Goal: Transaction & Acquisition: Purchase product/service

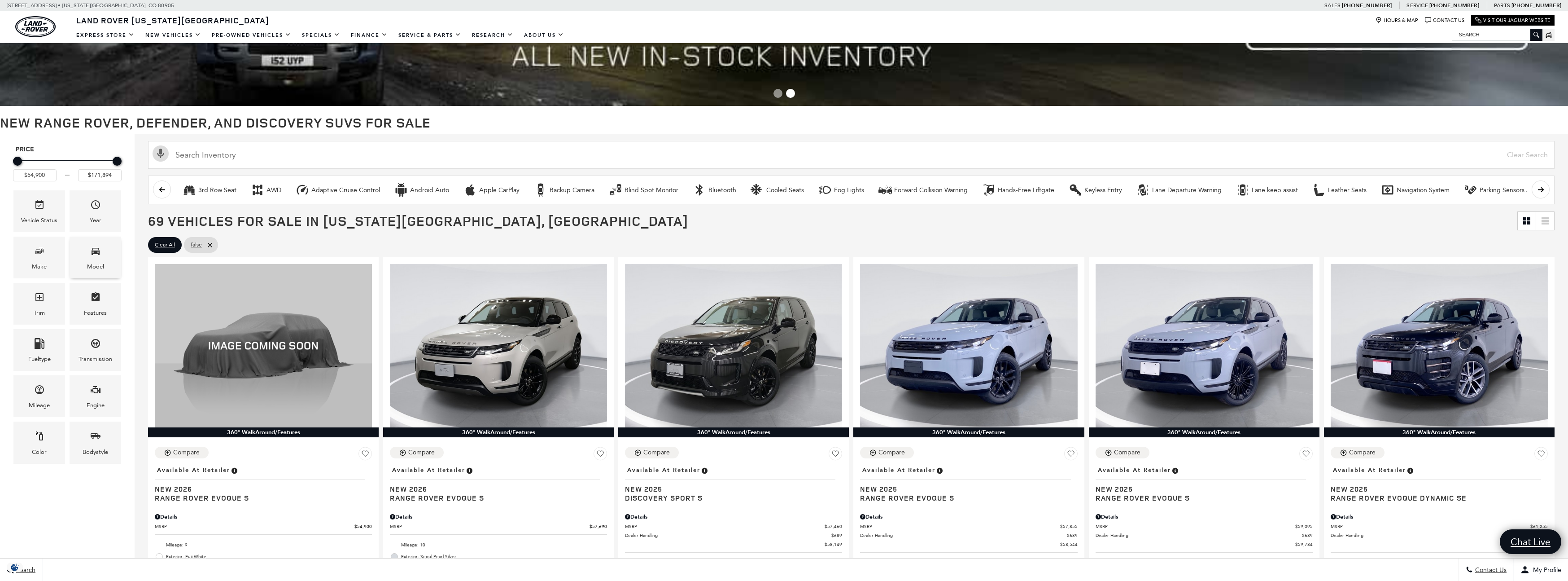
click at [101, 256] on div "Model" at bounding box center [95, 257] width 51 height 42
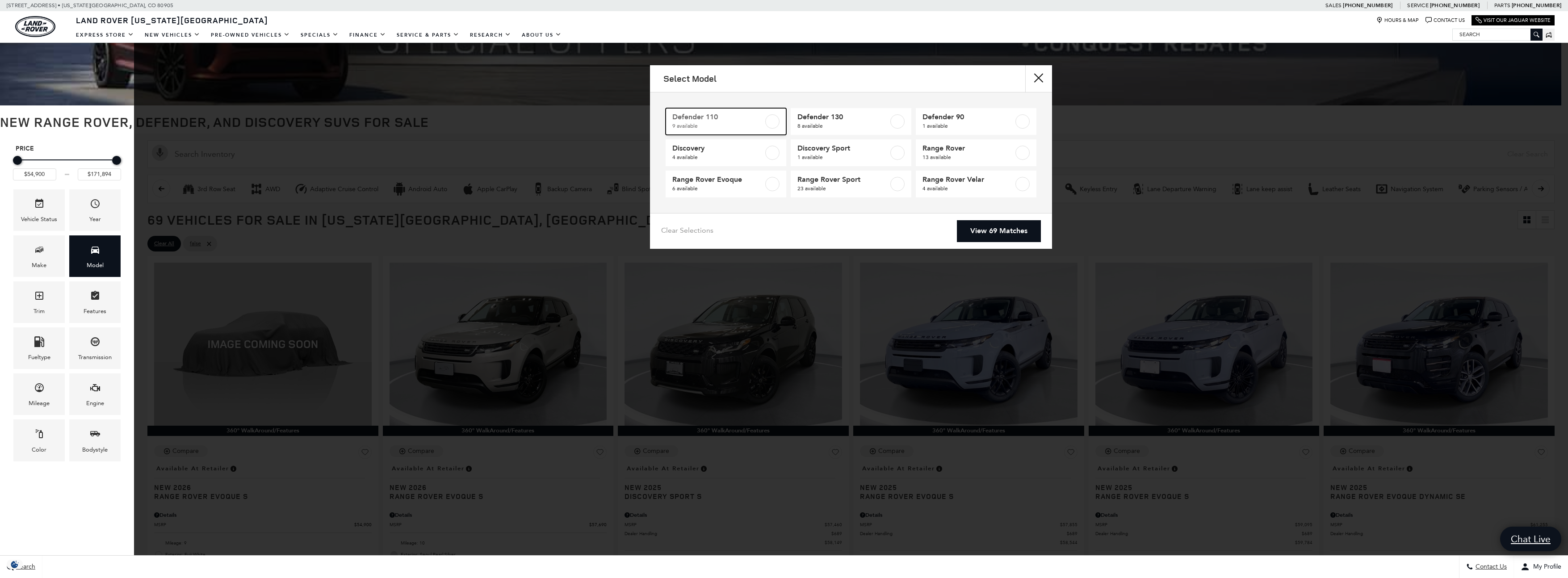
click at [779, 123] on label at bounding box center [772, 121] width 14 height 14
type input "$81,974"
checkbox input "true"
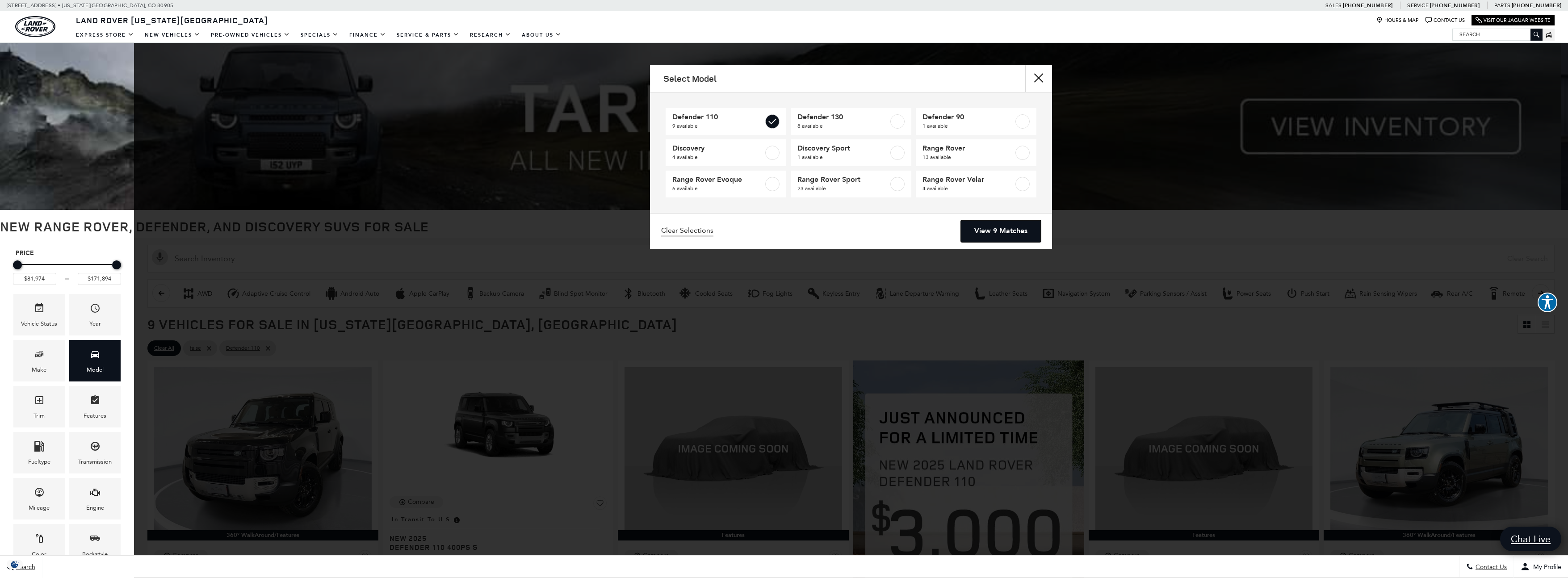
click at [1005, 231] on link "View 9 Matches" at bounding box center [1001, 231] width 80 height 22
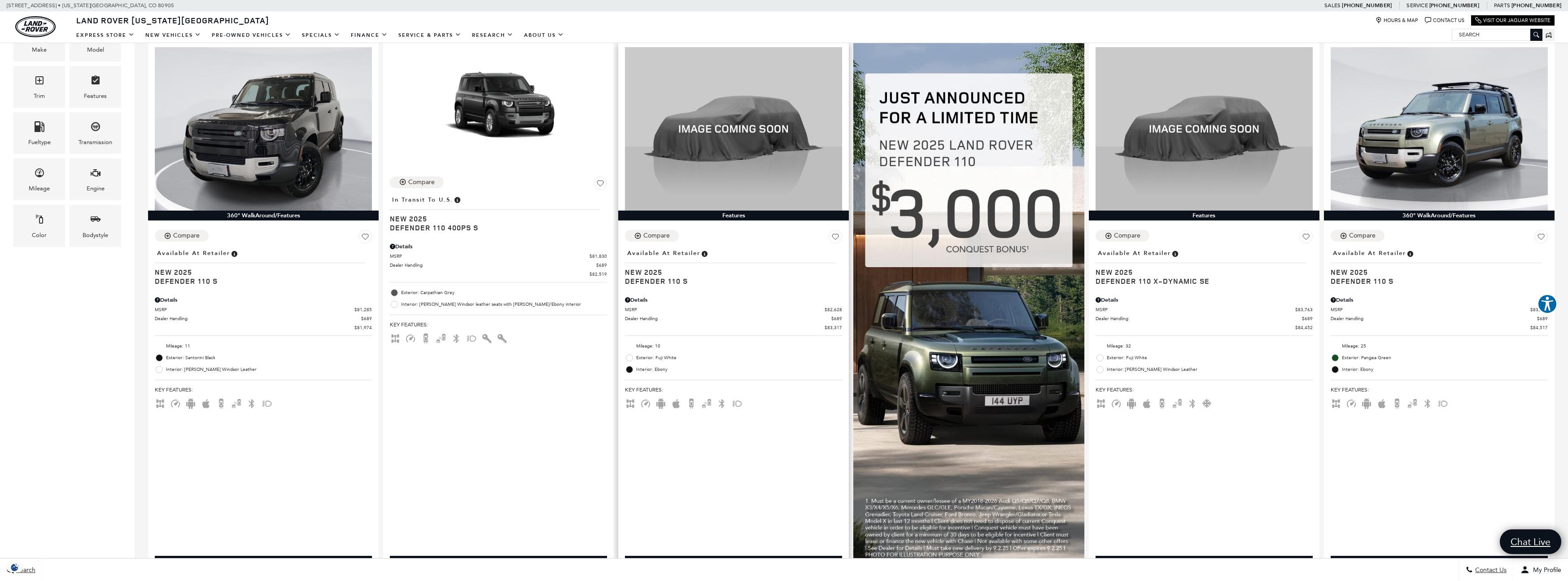
scroll to position [205, 0]
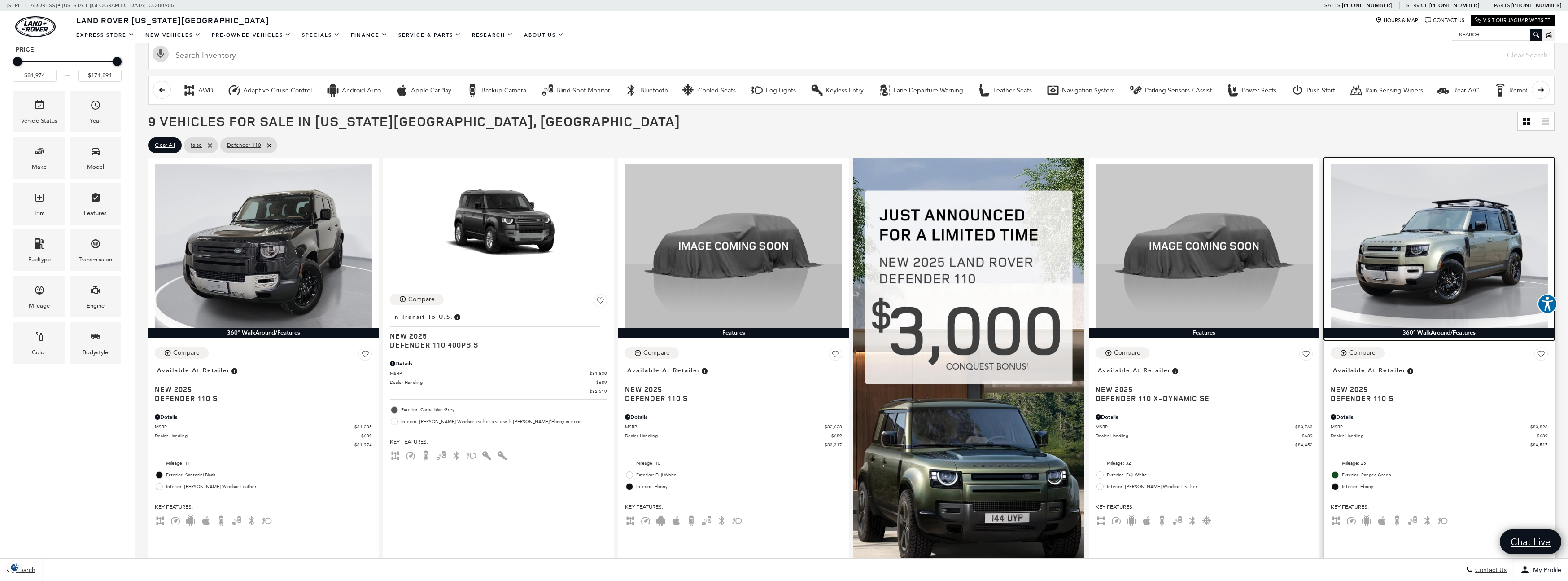
click at [1448, 252] on img at bounding box center [1439, 246] width 217 height 163
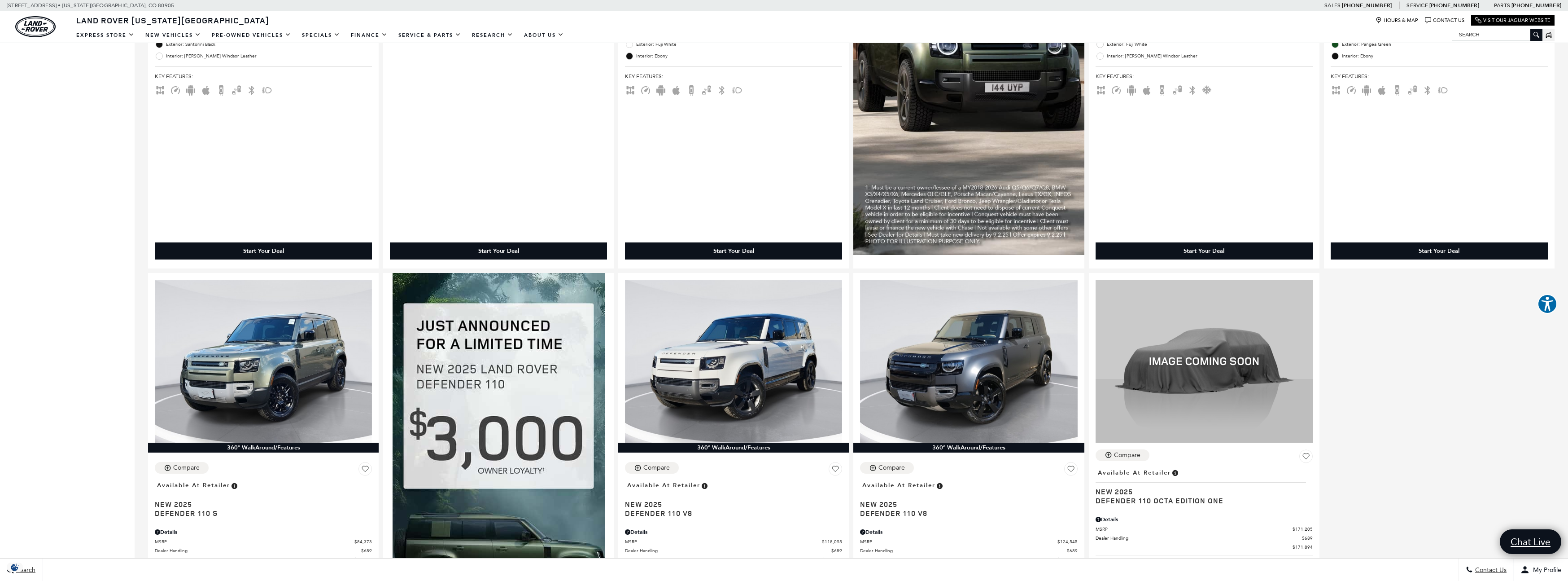
scroll to position [655, 0]
